Goal: Task Accomplishment & Management: Use online tool/utility

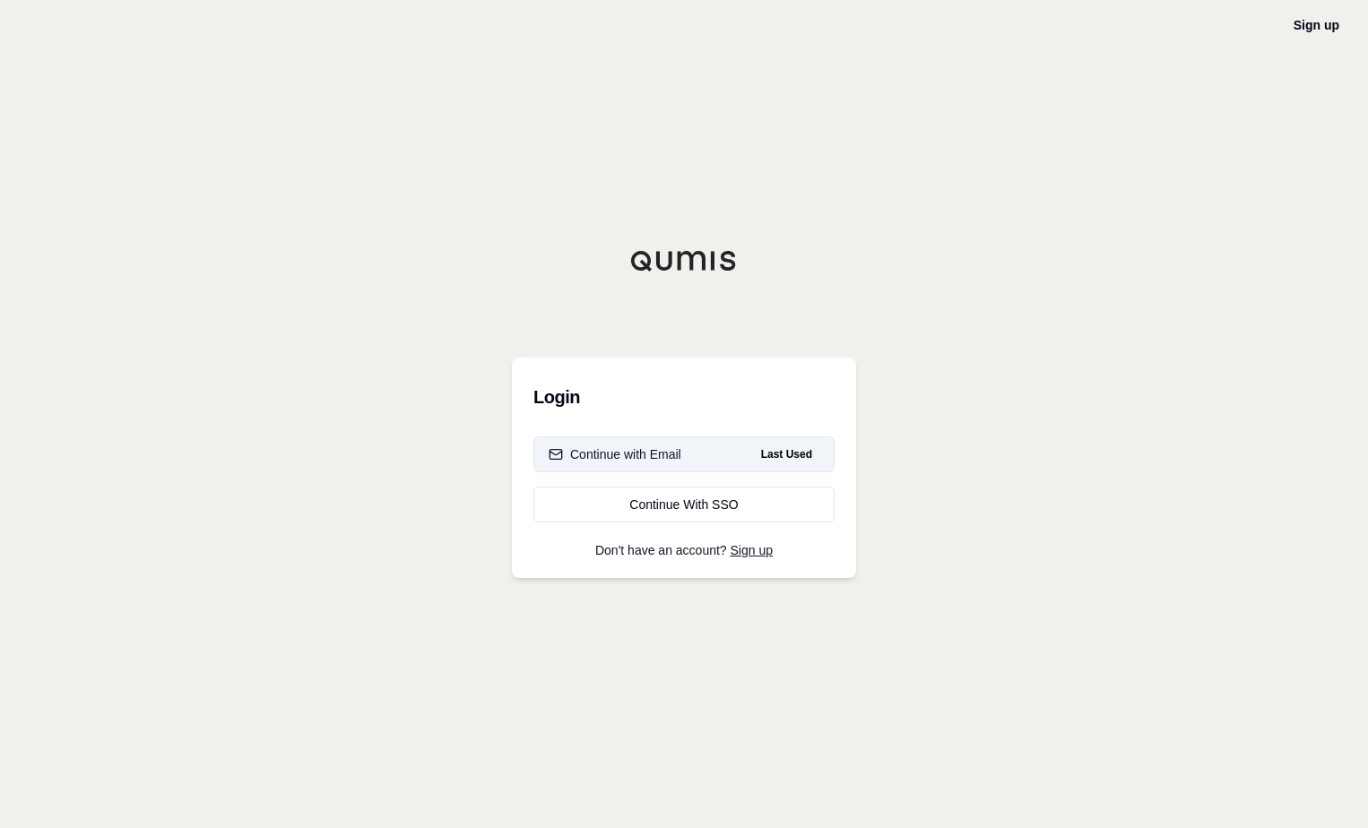
click at [678, 457] on div "Continue with Email" at bounding box center [614, 454] width 133 height 18
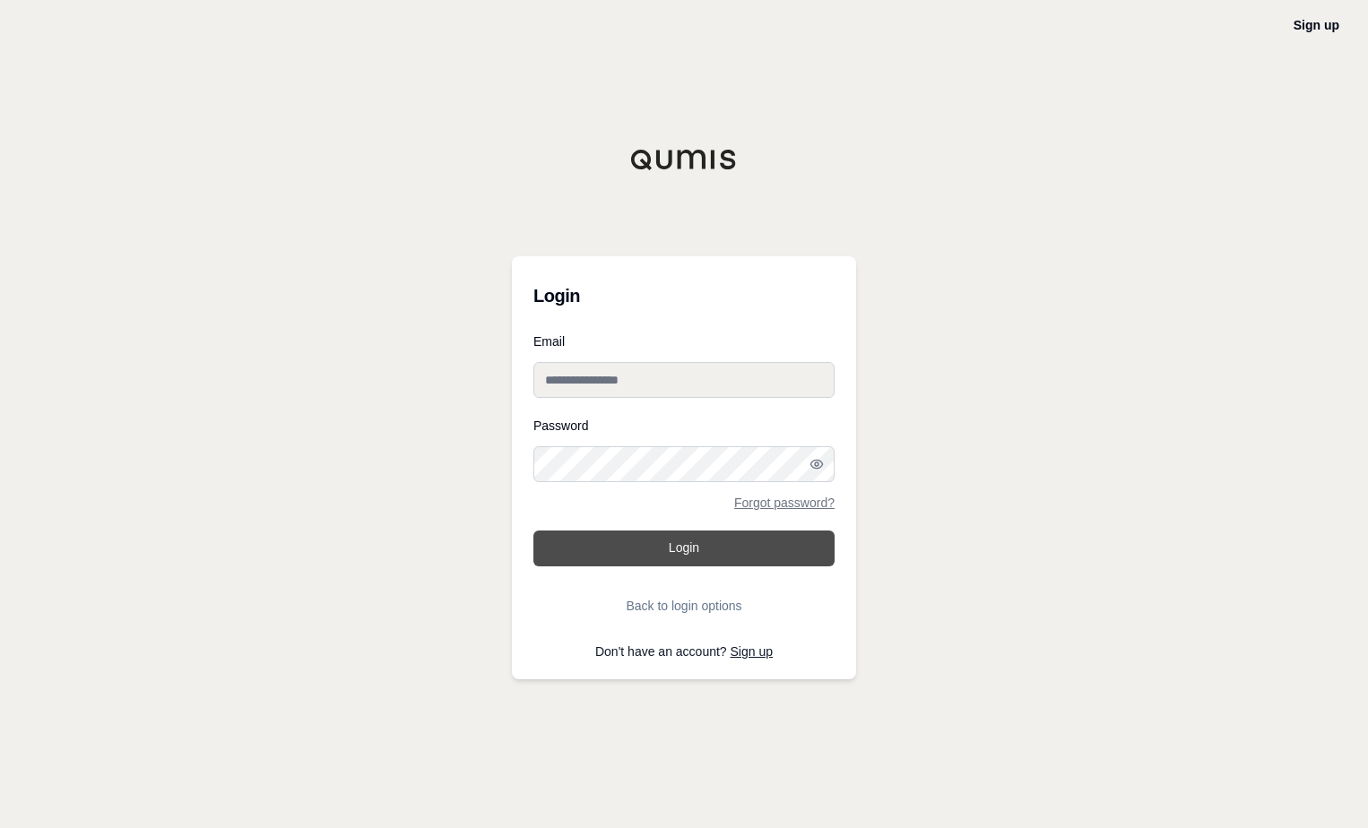
type input "**********"
click at [660, 556] on button "Login" at bounding box center [683, 549] width 301 height 36
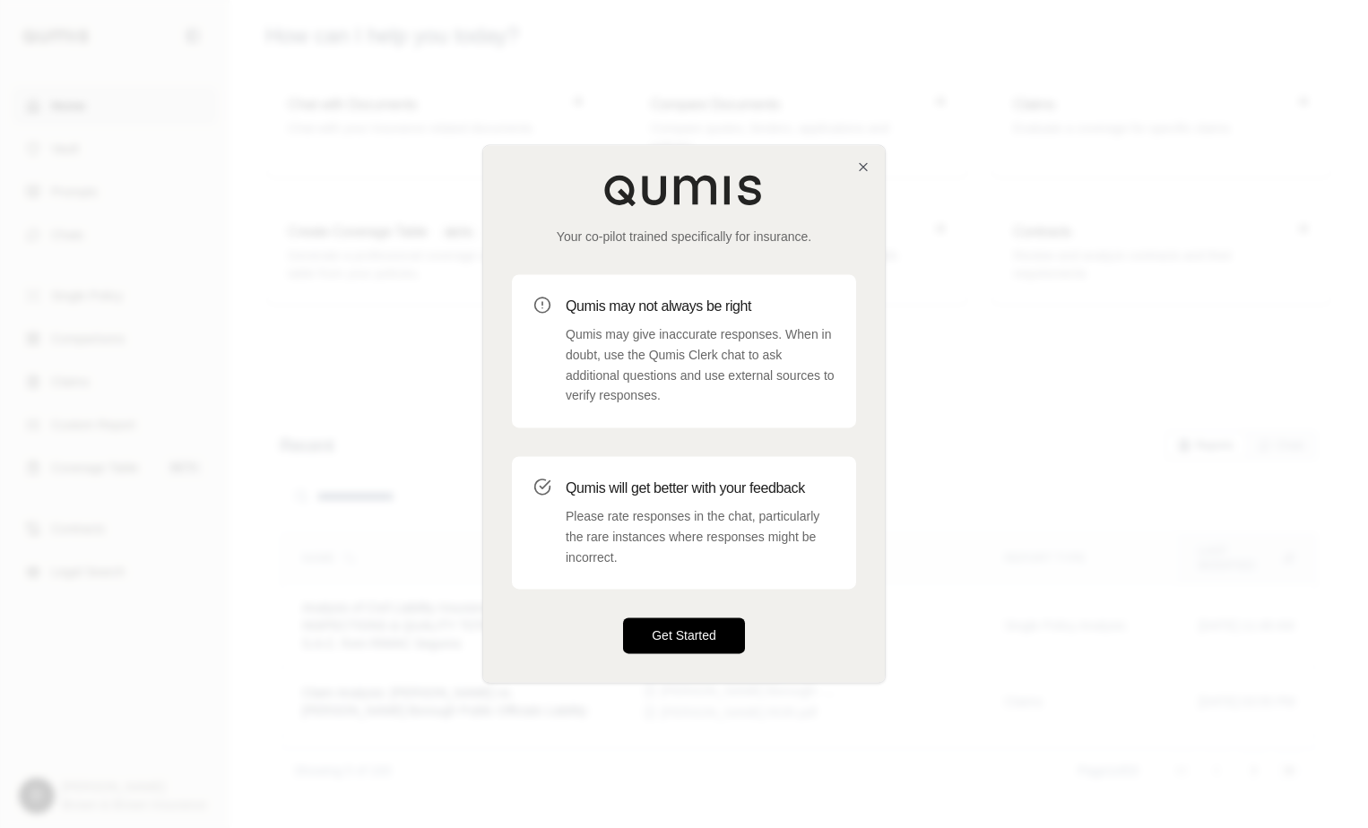
click at [682, 644] on button "Get Started" at bounding box center [684, 636] width 122 height 36
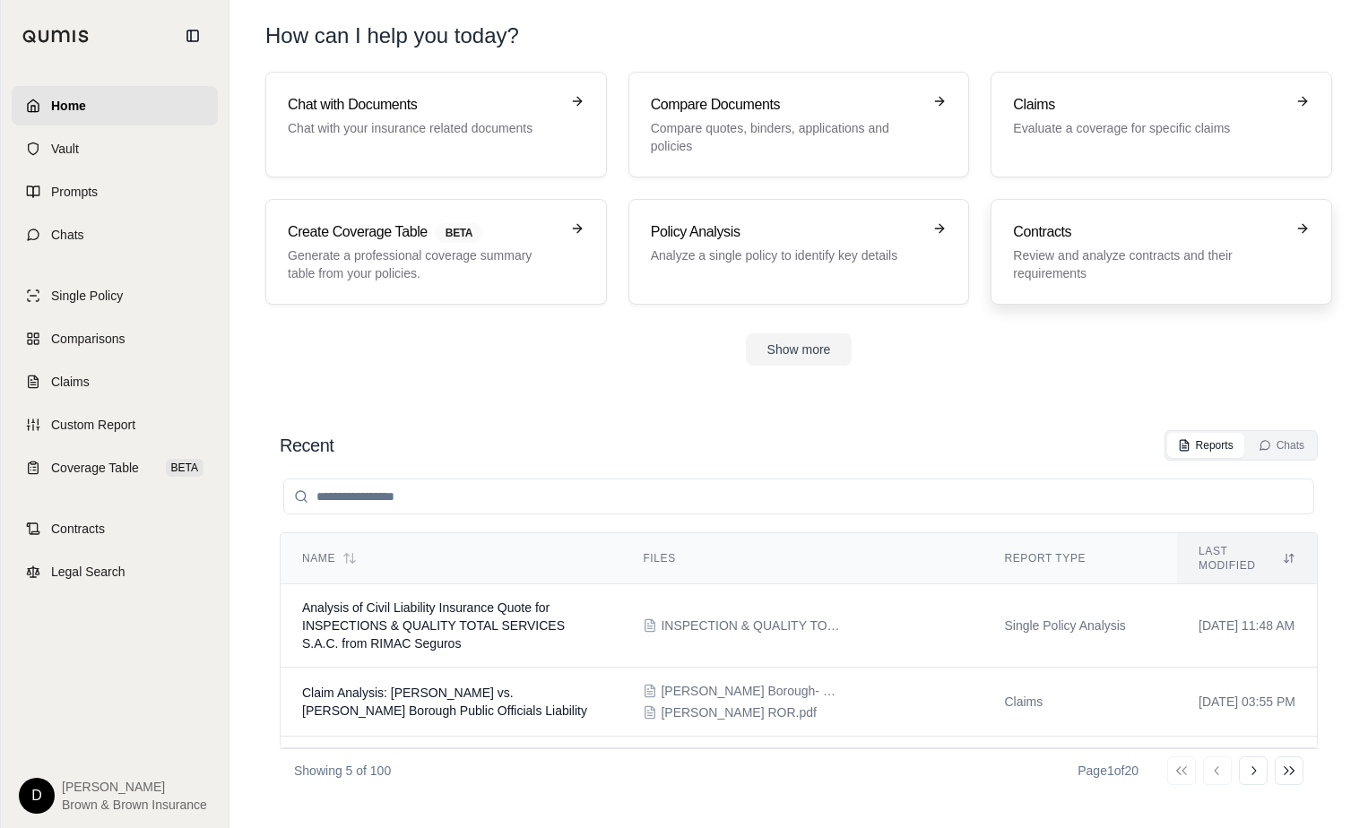
click at [1074, 258] on p "Review and analyze contracts and their requirements" at bounding box center [1149, 264] width 272 height 36
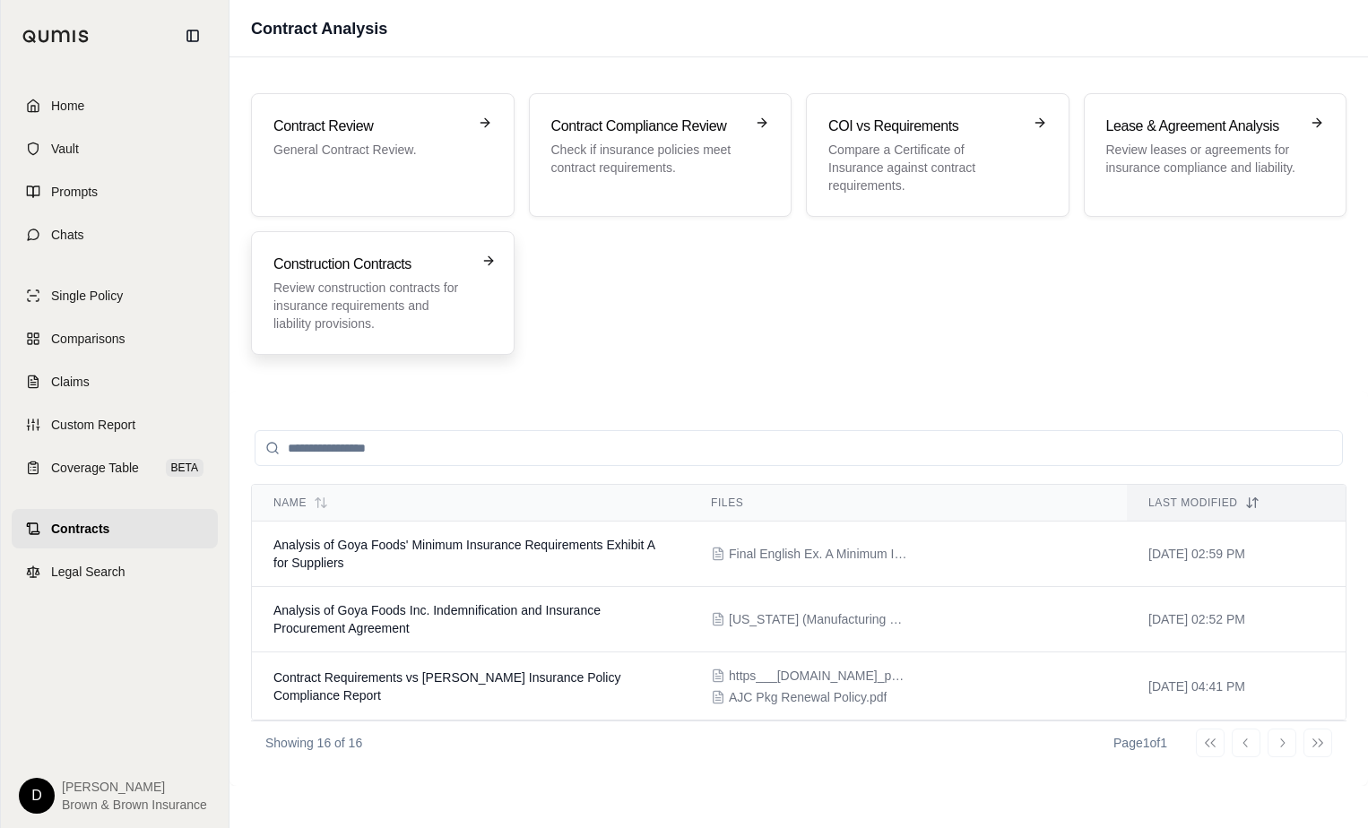
click at [401, 301] on p "Review construction contracts for insurance requirements and liability provisio…" at bounding box center [370, 306] width 194 height 54
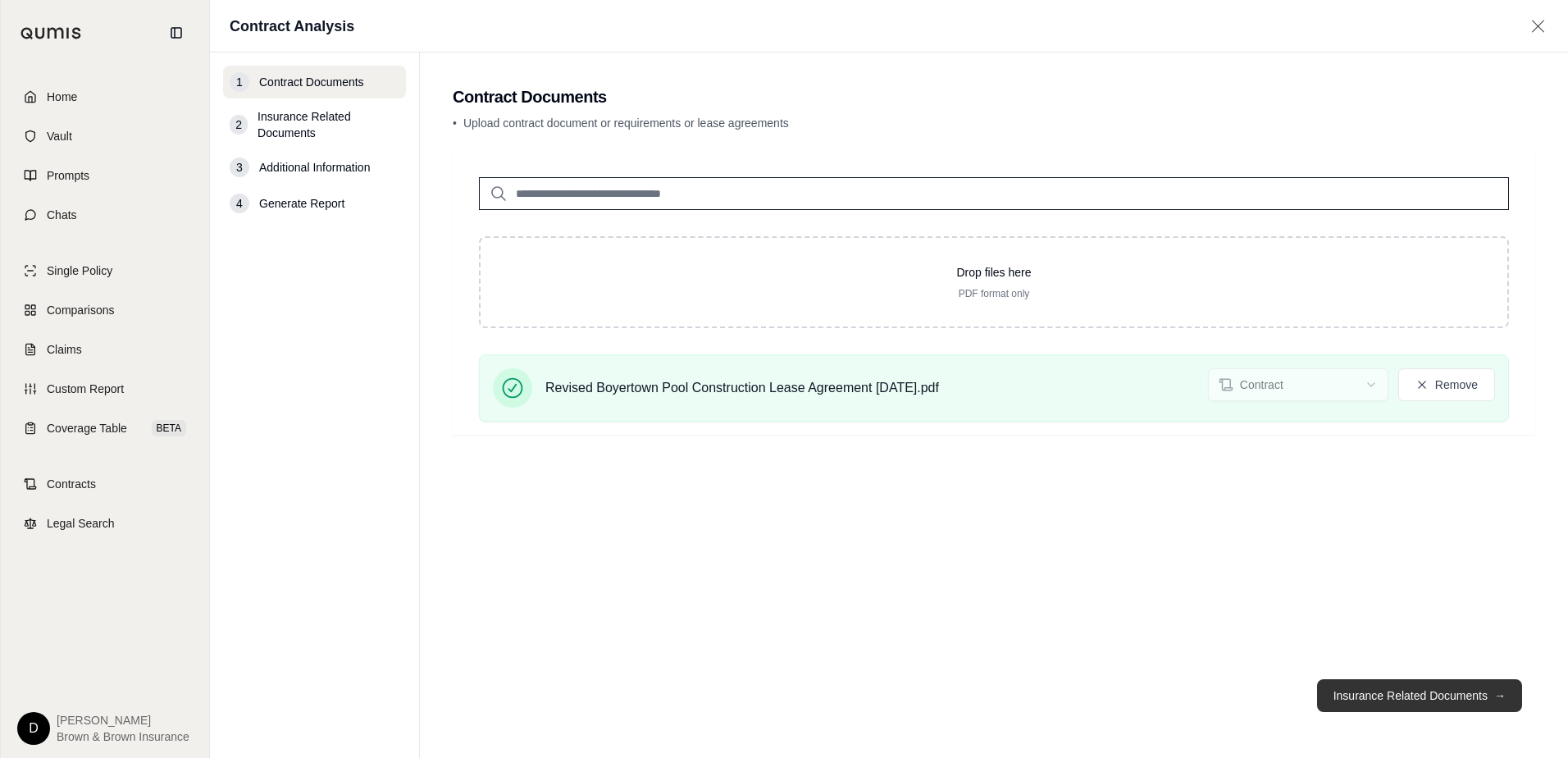
click at [1251, 702] on button "Insurance Related Documents →" at bounding box center [1420, 696] width 205 height 33
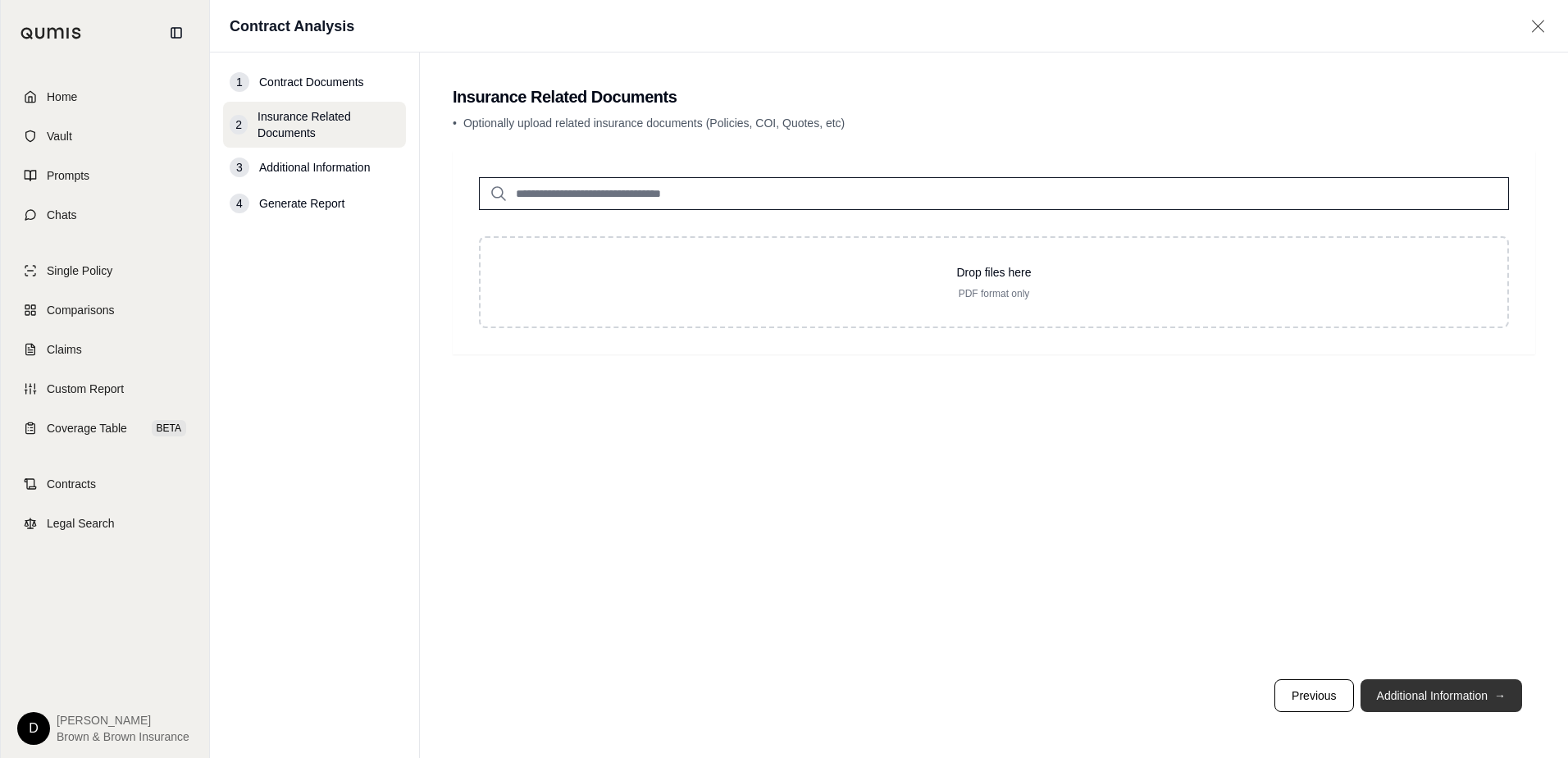
click at [1251, 702] on button "Additional Information →" at bounding box center [1442, 696] width 162 height 33
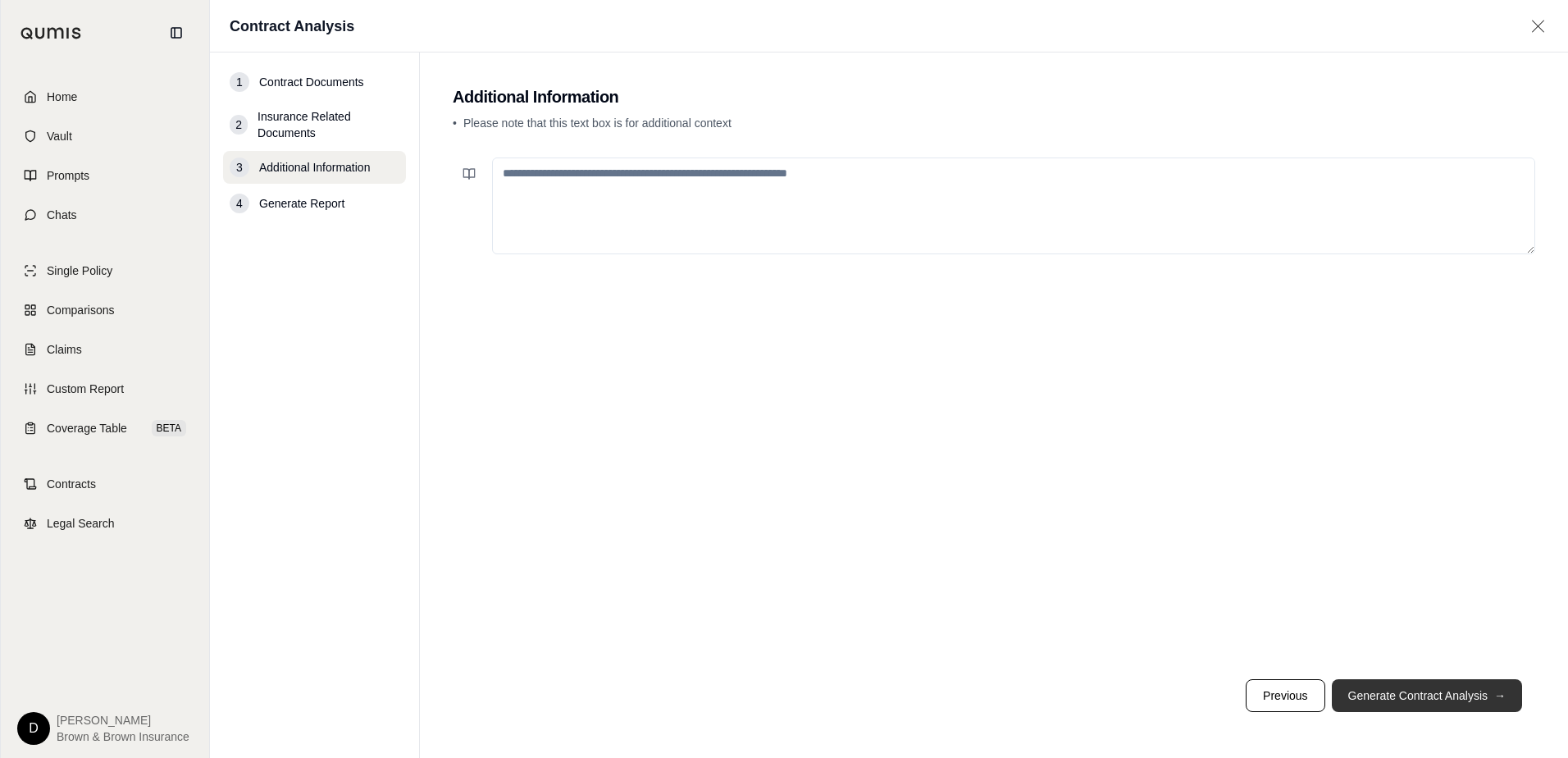
click at [1251, 702] on button "Generate Contract Analysis →" at bounding box center [1427, 696] width 190 height 33
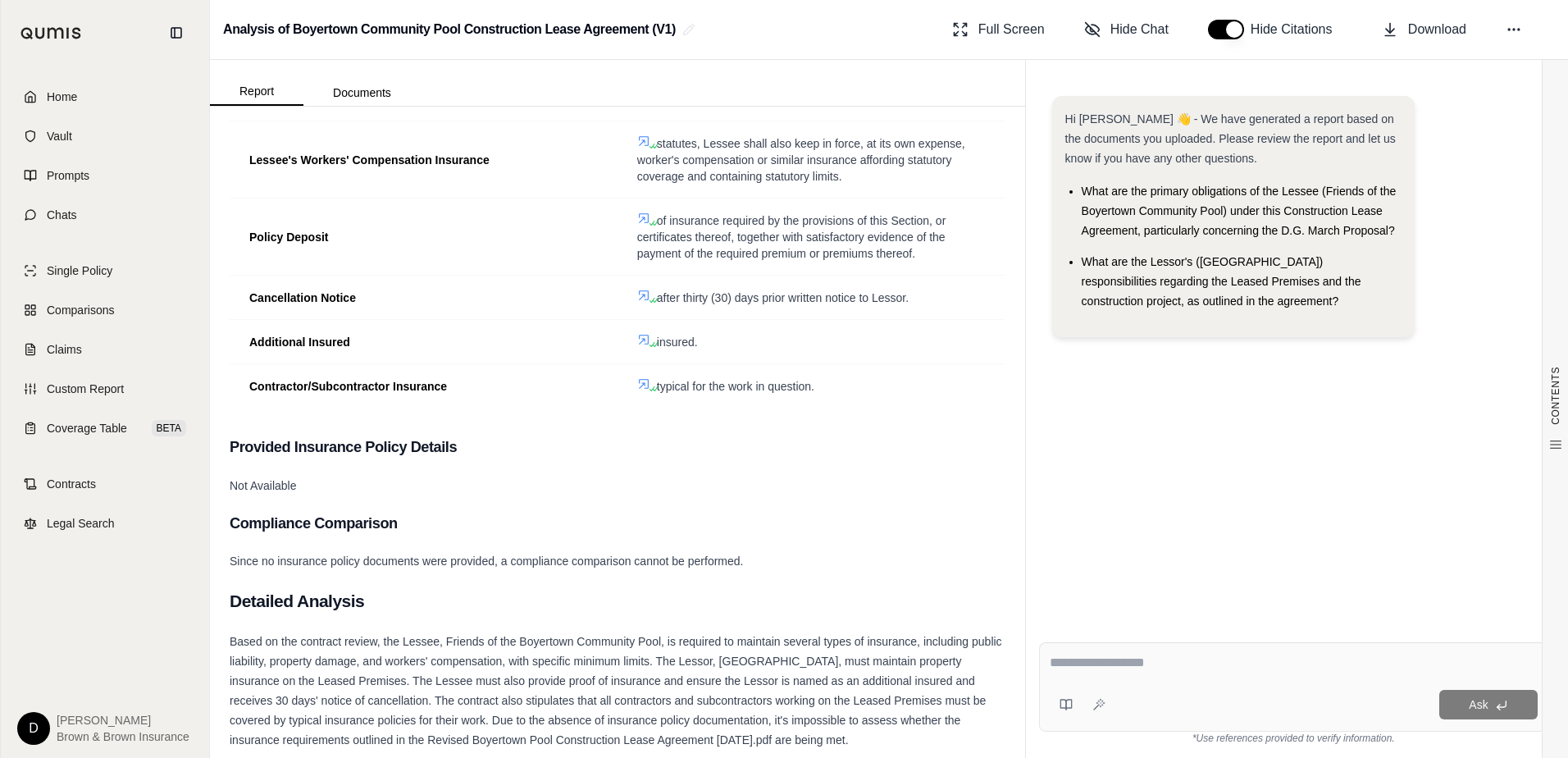
scroll to position [36, 0]
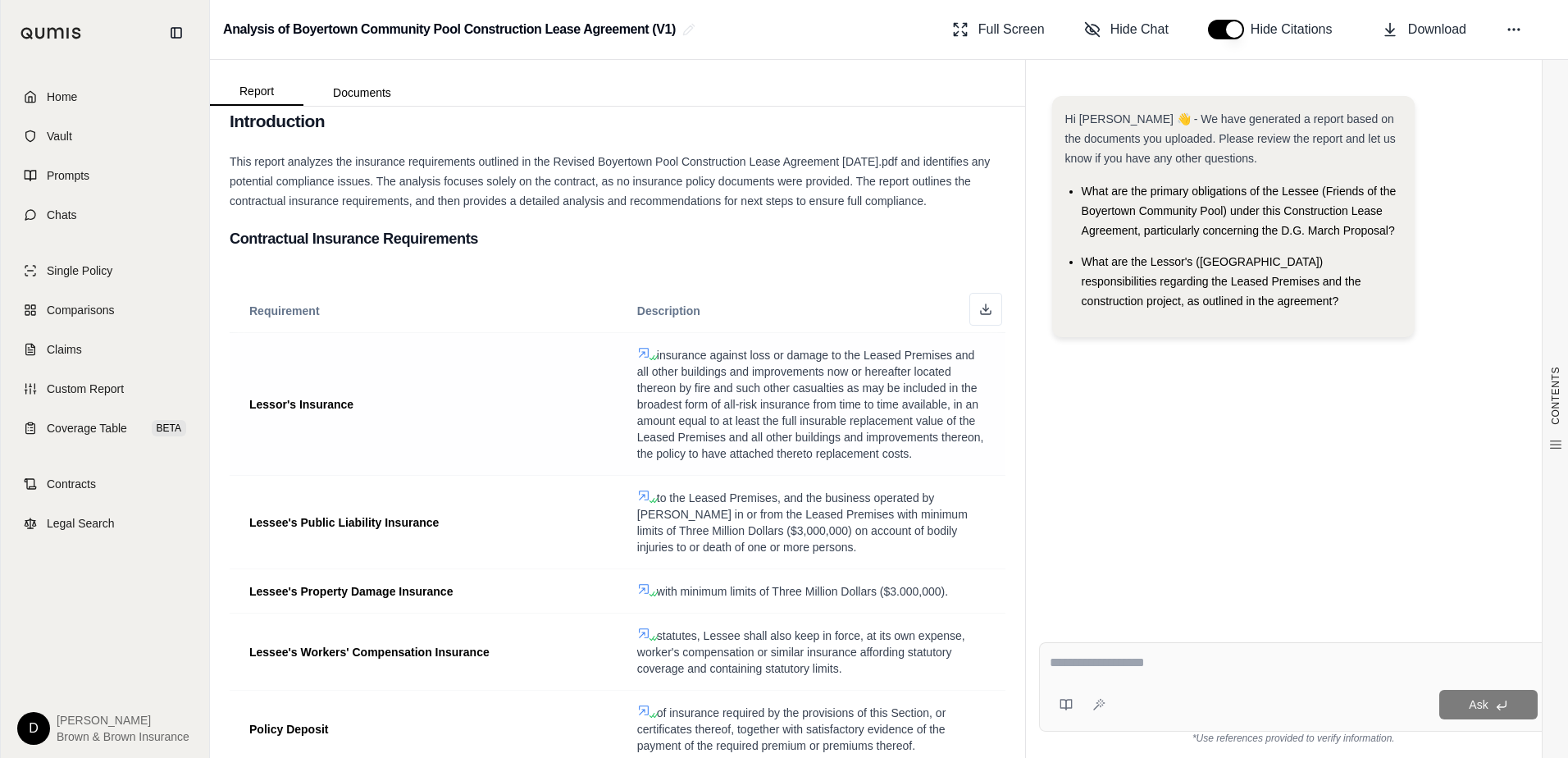
click at [637, 350] on icon at bounding box center [643, 352] width 13 height 13
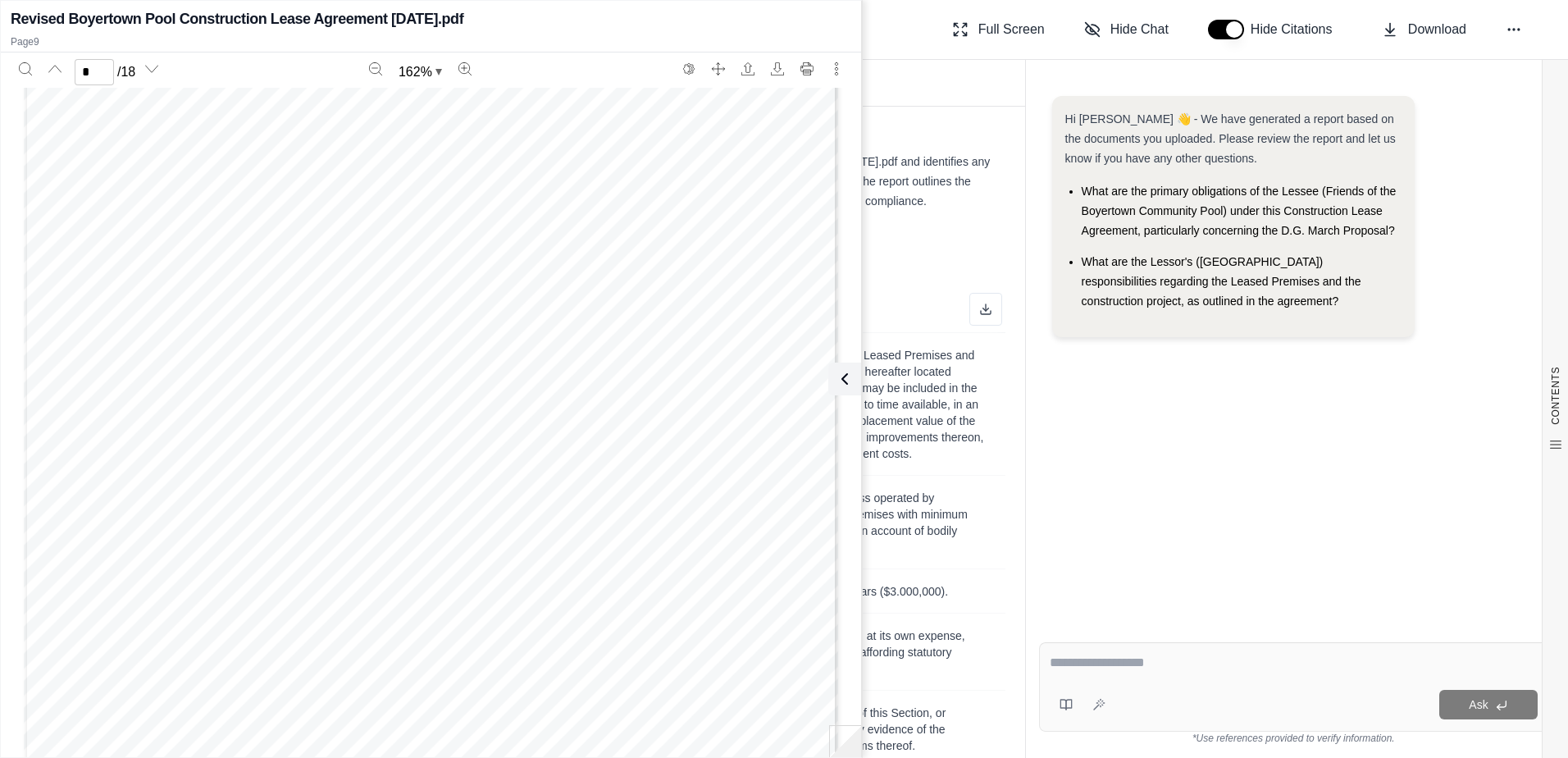
scroll to position [9336, 0]
type input "*"
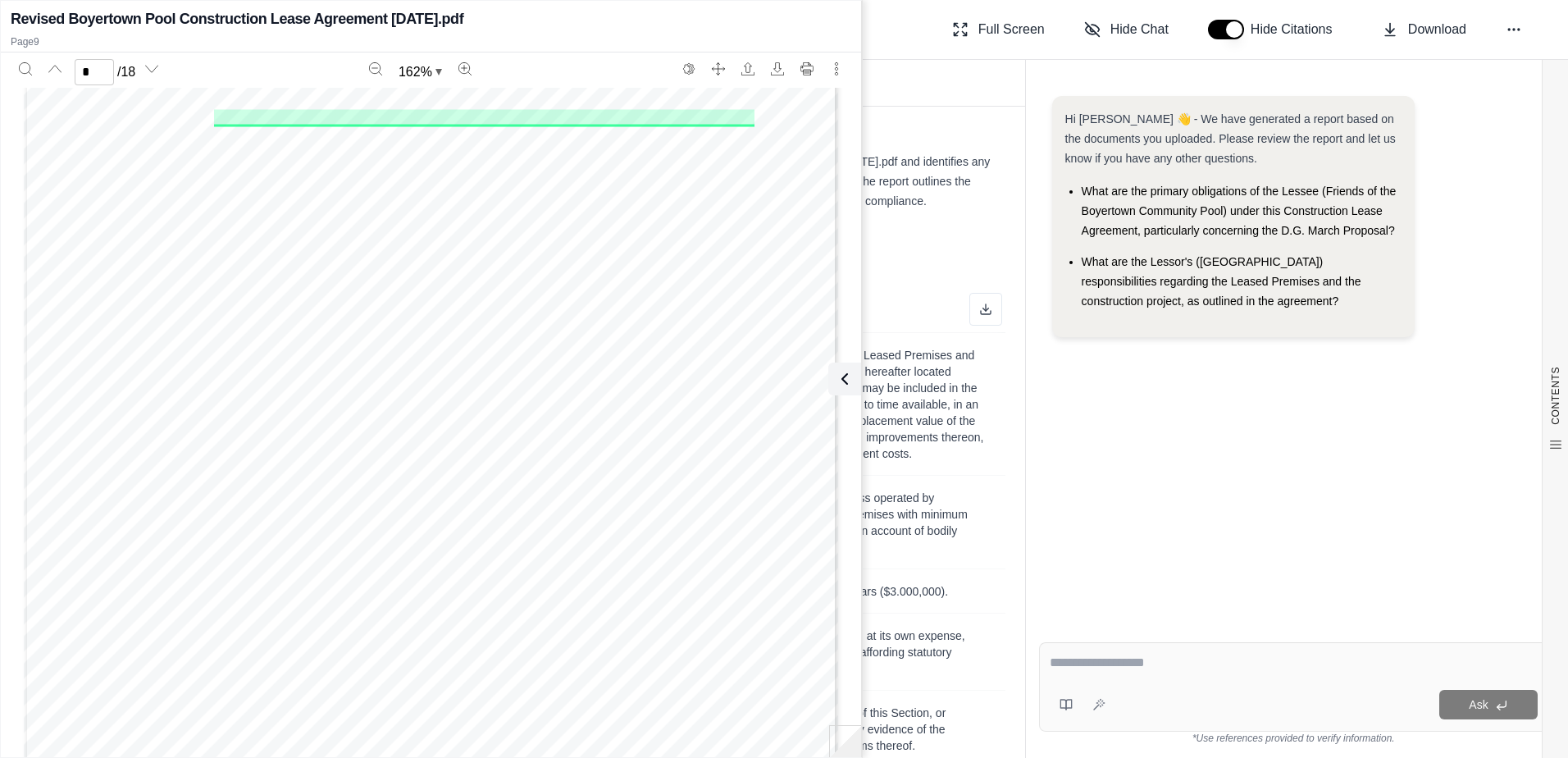
scroll to position [8679, 0]
